Goal: Task Accomplishment & Management: Manage account settings

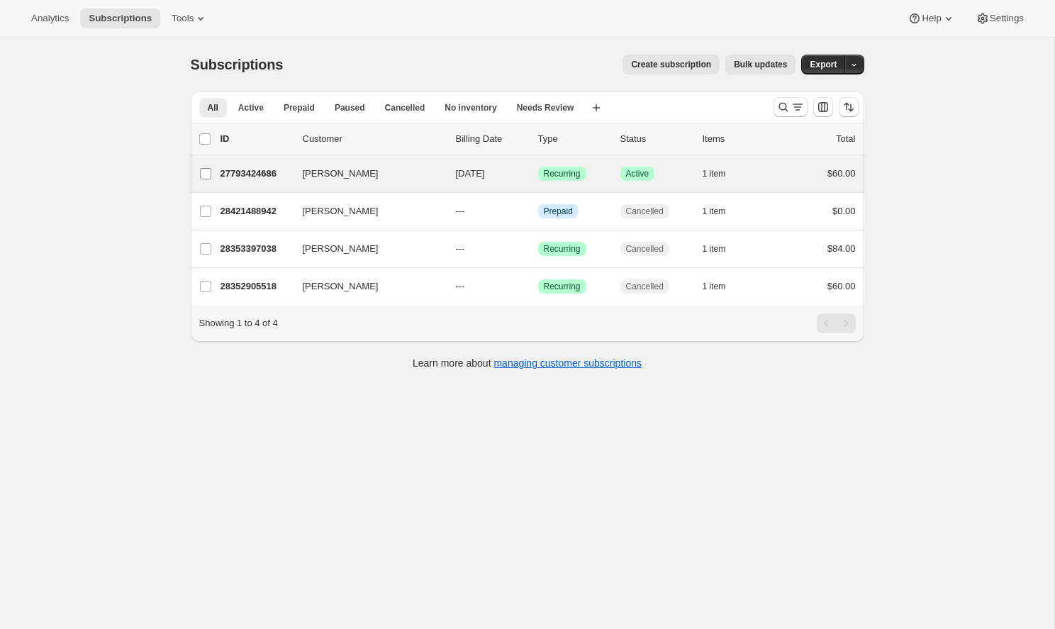
click at [203, 177] on input "[PERSON_NAME]" at bounding box center [205, 173] width 11 height 11
click at [203, 177] on input "[PERSON_NAME]" at bounding box center [205, 174] width 11 height 11
checkbox input "false"
click at [267, 172] on p "27793424686" at bounding box center [256, 174] width 71 height 14
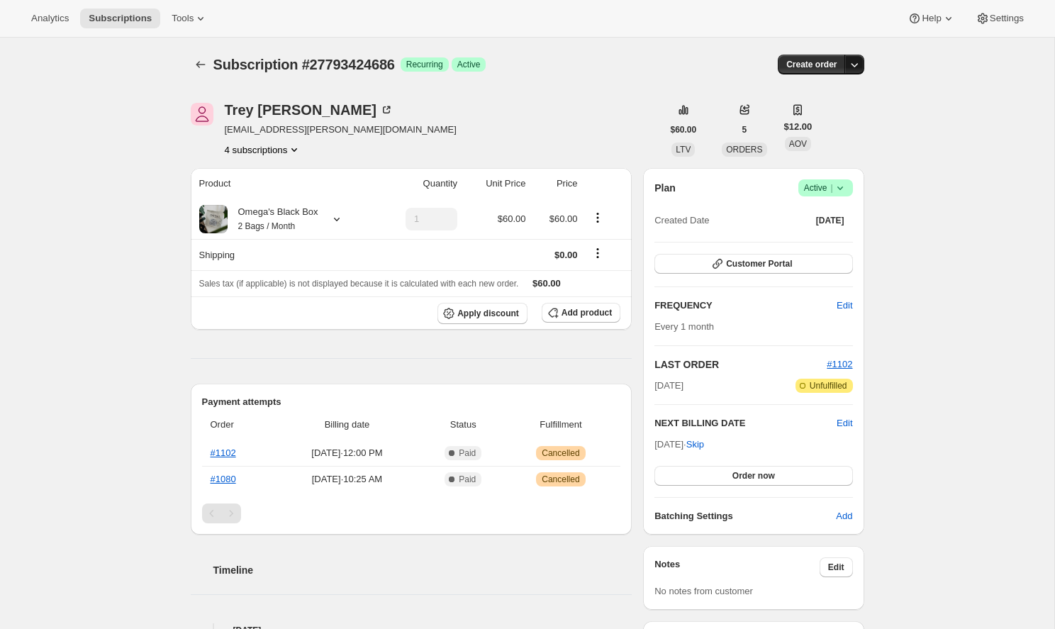
click at [864, 65] on button "button" at bounding box center [854, 65] width 20 height 20
click at [917, 130] on div "Subscription #27793424686. This page is ready Subscription #27793424686 Success…" at bounding box center [527, 518] width 1054 height 960
click at [837, 190] on icon at bounding box center [840, 188] width 14 height 14
click at [820, 235] on span "Cancel subscription" at bounding box center [821, 240] width 80 height 11
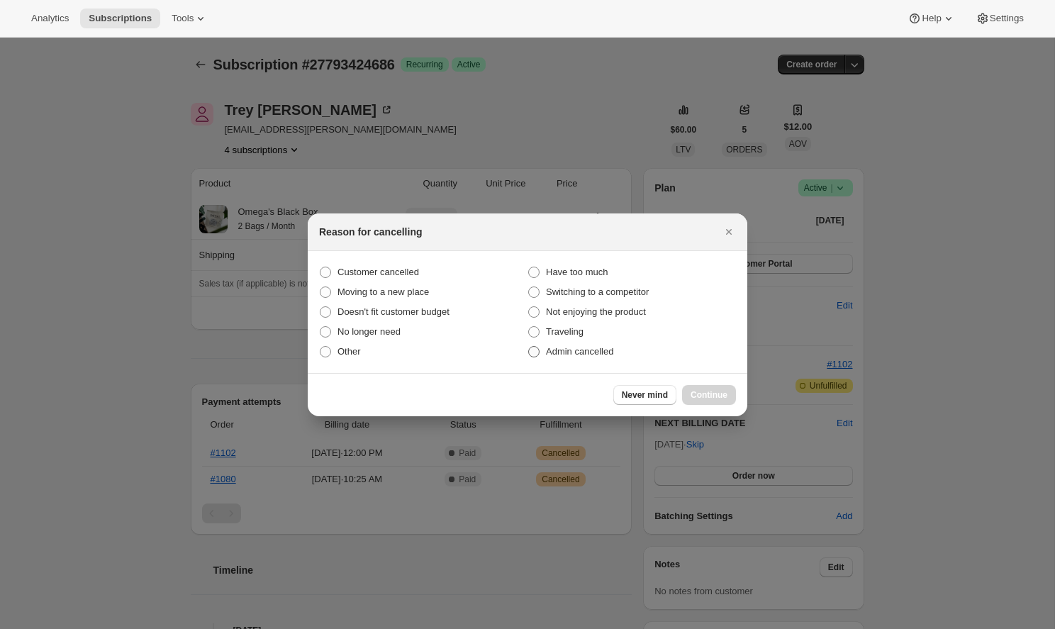
click at [550, 348] on span "Admin cancelled" at bounding box center [579, 351] width 67 height 11
click at [529, 347] on input "Admin cancelled" at bounding box center [528, 346] width 1 height 1
radio input "true"
click at [696, 394] on span "Continue" at bounding box center [709, 394] width 37 height 11
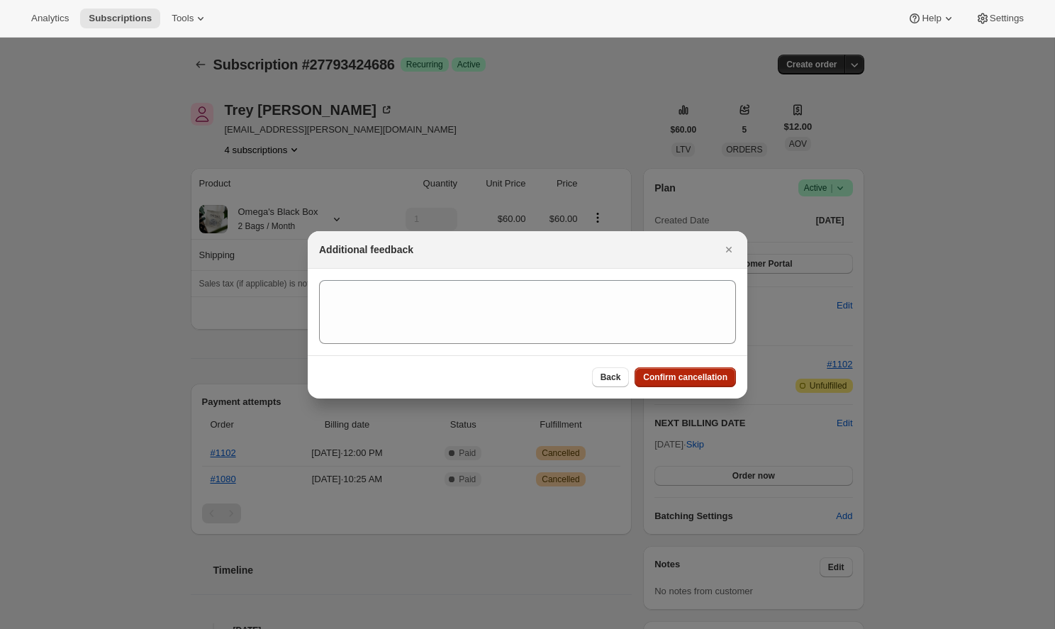
click at [689, 379] on span "Confirm cancellation" at bounding box center [685, 377] width 84 height 11
